Goal: Complete application form

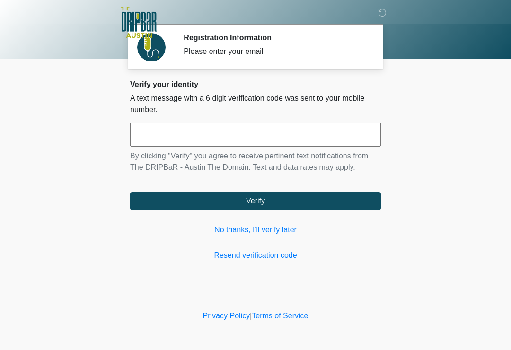
click at [263, 226] on link "No thanks, I'll verify later" at bounding box center [255, 229] width 251 height 11
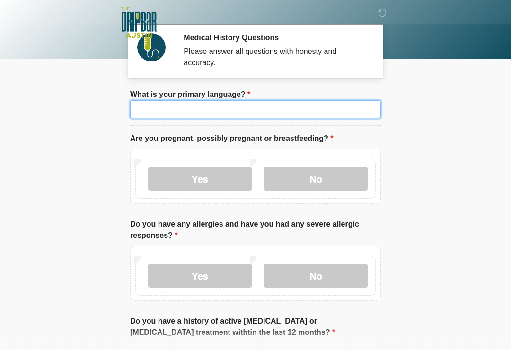
click at [273, 107] on input "What is your primary language?" at bounding box center [255, 109] width 251 height 18
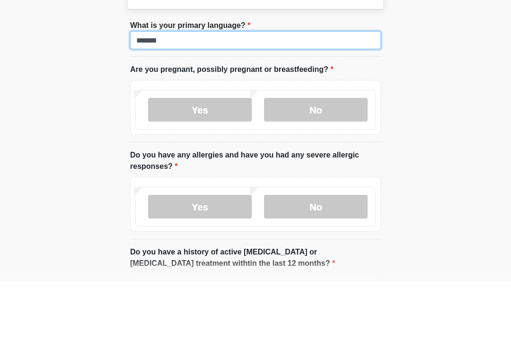
type input "*******"
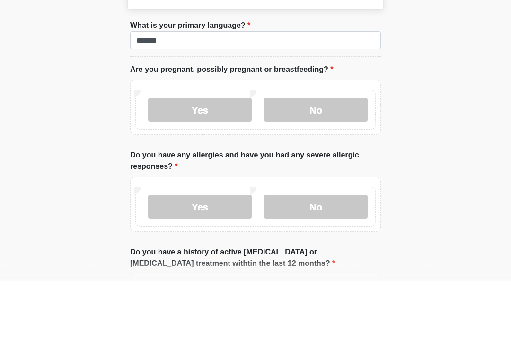
click at [344, 167] on label "No" at bounding box center [316, 179] width 104 height 24
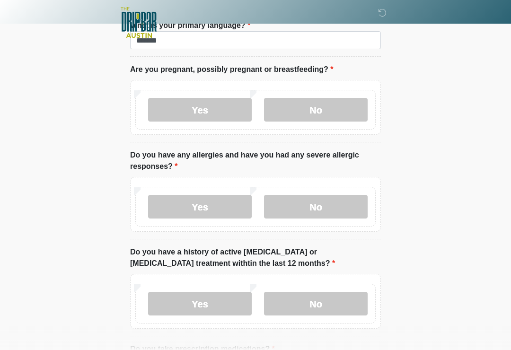
click at [323, 199] on label "No" at bounding box center [316, 207] width 104 height 24
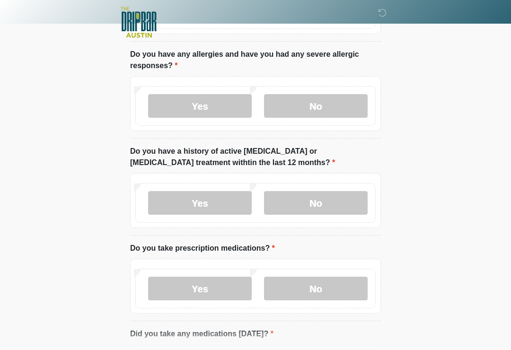
scroll to position [170, 0]
click at [319, 199] on label "No" at bounding box center [316, 203] width 104 height 24
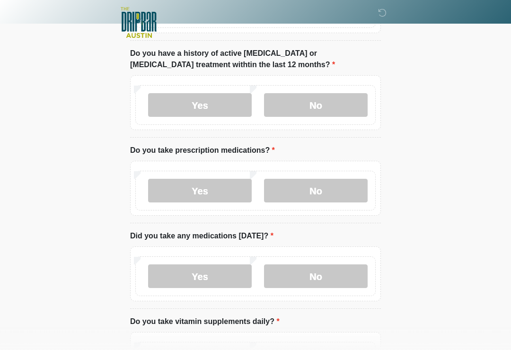
scroll to position [271, 0]
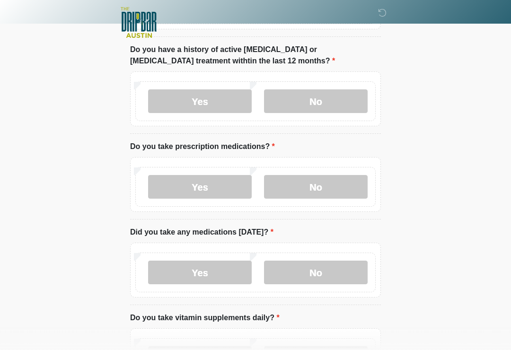
click at [217, 182] on label "Yes" at bounding box center [200, 187] width 104 height 24
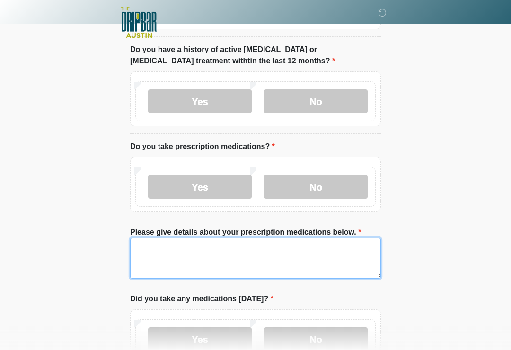
click at [213, 250] on textarea "Please give details about your prescription medications below." at bounding box center [255, 258] width 251 height 41
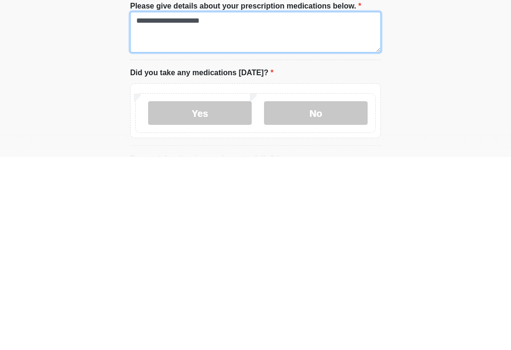
type textarea "**********"
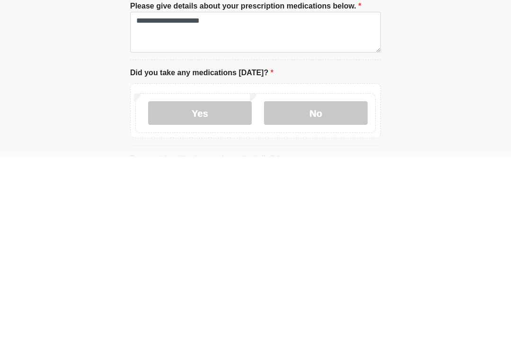
click at [319, 294] on label "No" at bounding box center [316, 306] width 104 height 24
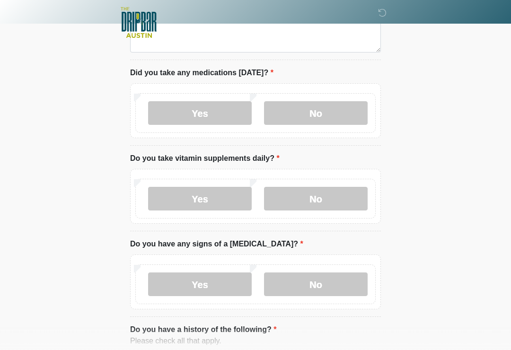
click at [332, 196] on label "No" at bounding box center [316, 199] width 104 height 24
click at [323, 281] on label "No" at bounding box center [316, 284] width 104 height 24
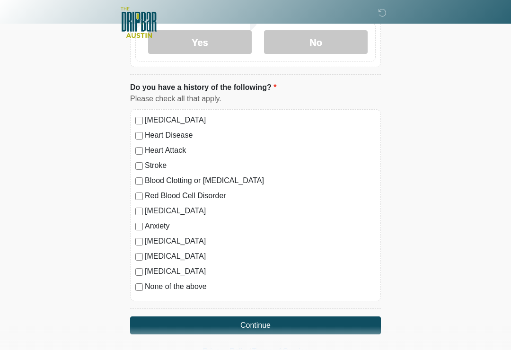
scroll to position [758, 0]
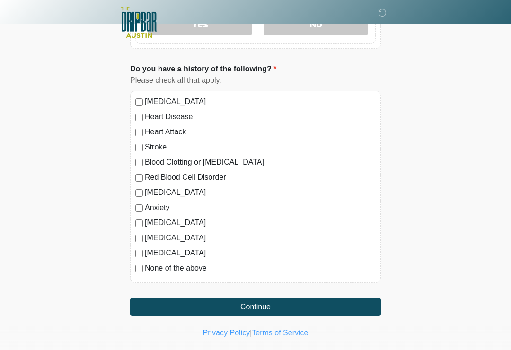
click at [141, 202] on div "Anxiety" at bounding box center [255, 207] width 240 height 11
click at [257, 299] on button "Continue" at bounding box center [255, 307] width 251 height 18
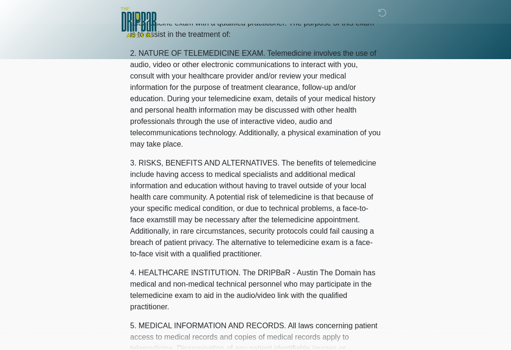
scroll to position [0, 0]
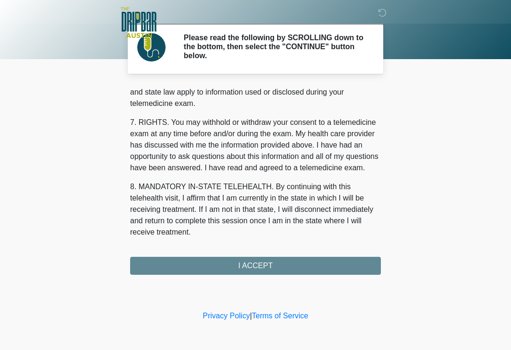
click at [274, 259] on button "I ACCEPT" at bounding box center [255, 266] width 251 height 18
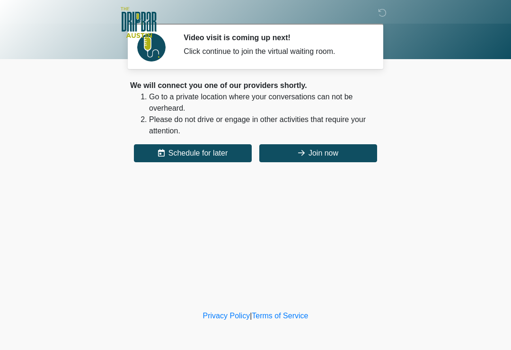
click at [312, 154] on button "Join now" at bounding box center [318, 153] width 118 height 18
